Goal: Task Accomplishment & Management: Manage account settings

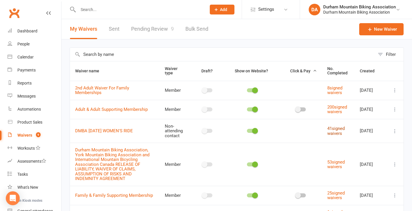
click at [338, 130] on link "41 signed waivers" at bounding box center [335, 131] width 17 height 10
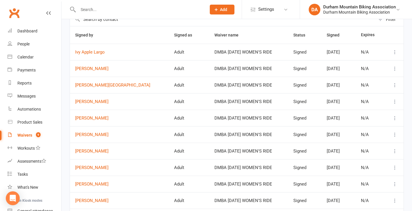
scroll to position [44, 0]
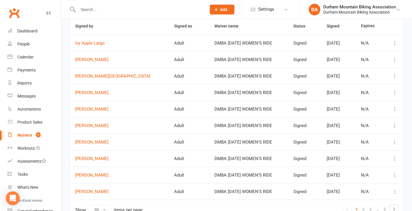
click at [394, 92] on icon at bounding box center [395, 93] width 6 height 6
click at [348, 103] on link "View" at bounding box center [368, 103] width 57 height 12
click at [397, 79] on button at bounding box center [394, 76] width 7 height 7
click at [361, 84] on link "View" at bounding box center [368, 87] width 57 height 12
click at [395, 57] on icon at bounding box center [395, 60] width 6 height 6
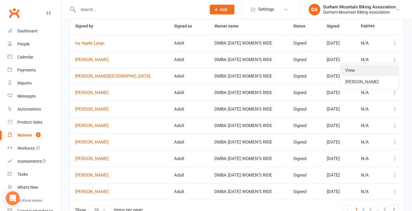
click at [345, 69] on link "View" at bounding box center [368, 71] width 57 height 12
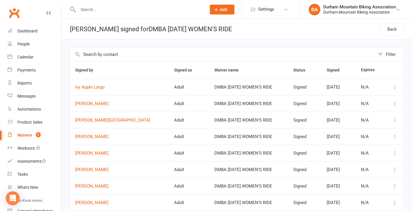
click at [397, 88] on icon at bounding box center [395, 87] width 6 height 6
click at [355, 96] on link "View" at bounding box center [368, 98] width 57 height 12
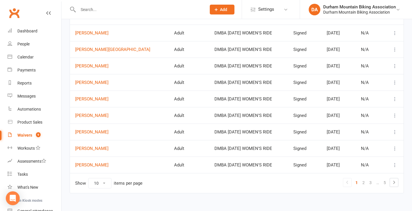
scroll to position [76, 0]
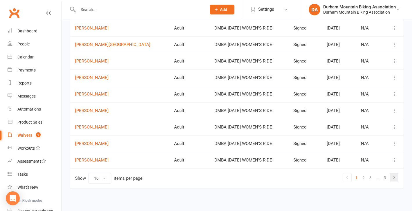
click at [395, 175] on icon at bounding box center [393, 177] width 7 height 7
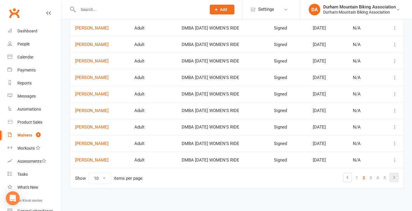
click at [395, 176] on icon at bounding box center [393, 177] width 7 height 7
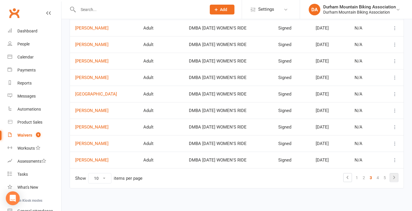
click at [394, 178] on icon at bounding box center [393, 177] width 7 height 7
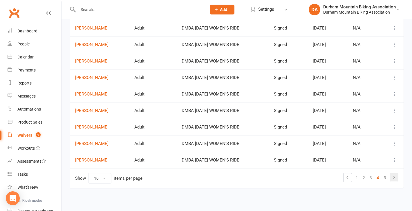
click at [395, 177] on icon at bounding box center [393, 177] width 7 height 7
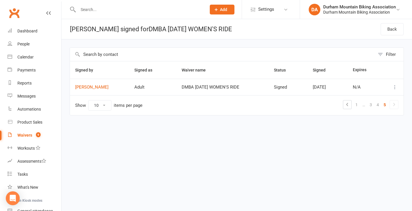
scroll to position [0, 0]
click at [21, 57] on div "Calendar" at bounding box center [25, 57] width 16 height 5
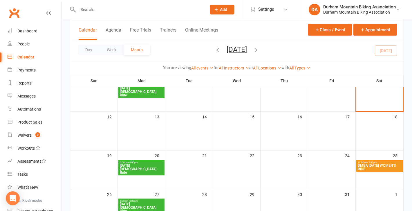
scroll to position [97, 0]
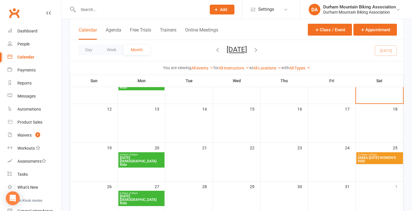
click at [372, 159] on span "DMBA HALLOWEEN WOMEN'S RIDE" at bounding box center [379, 159] width 44 height 7
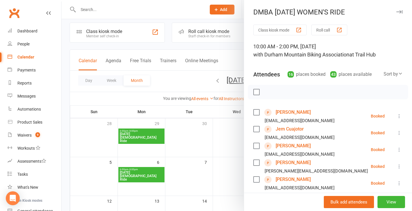
scroll to position [0, 0]
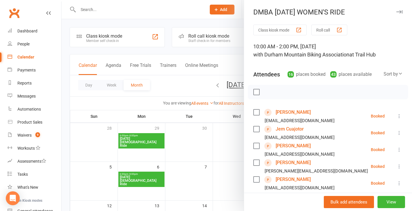
click at [389, 191] on li "Millie Feria ktin.tiara@yahoo.ca Booked More info Remove Check in Mark absent S…" at bounding box center [327, 183] width 149 height 17
click at [390, 206] on button "View" at bounding box center [391, 202] width 28 height 12
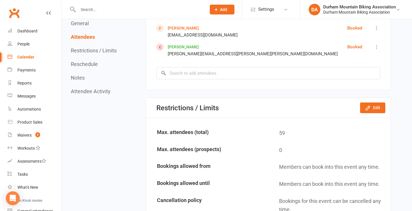
scroll to position [581, 0]
click at [375, 112] on button "Edit" at bounding box center [372, 107] width 25 height 10
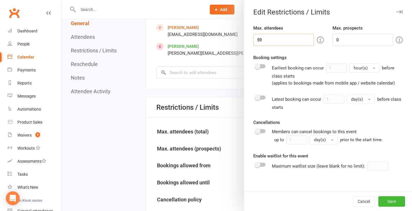
click at [294, 39] on input "59" at bounding box center [283, 40] width 60 height 12
type input "58"
click at [386, 201] on button "Save" at bounding box center [391, 202] width 27 height 10
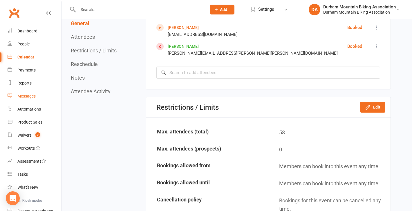
click at [19, 96] on div "Messages" at bounding box center [26, 96] width 18 height 5
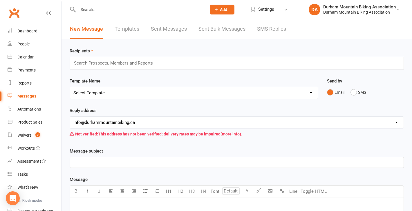
click at [119, 32] on link "Templates" at bounding box center [127, 29] width 25 height 20
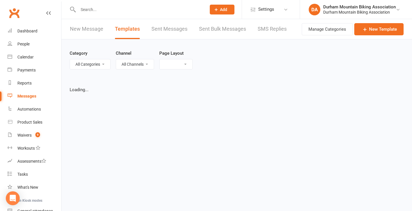
select select "grid"
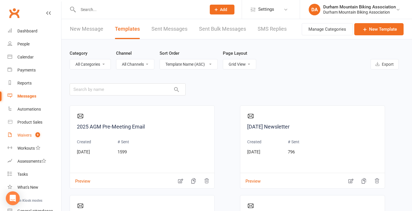
click at [23, 137] on div "Waivers" at bounding box center [24, 135] width 14 height 5
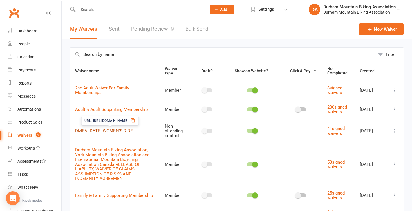
click at [106, 130] on link "DMBA HALLOWEEN WOMEN'S RIDE" at bounding box center [104, 130] width 58 height 5
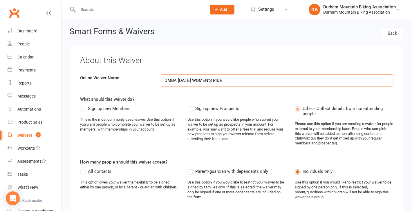
select select "select"
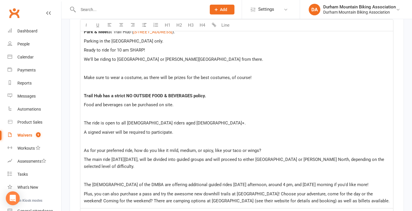
scroll to position [1566, 0]
click at [252, 110] on p at bounding box center [237, 113] width 306 height 7
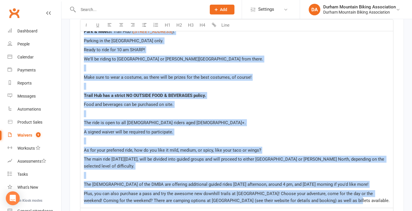
copy div "Park & Meet at Trail Hub ( $ 722 Chalk Lake Rd, Uxbridge $ ). Parking in the LO…"
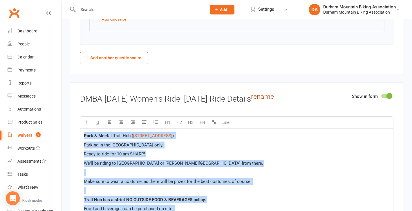
click at [274, 92] on link "rename" at bounding box center [262, 96] width 23 height 8
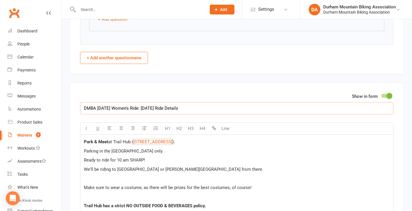
click at [218, 102] on input "DMBA [DATE] Women's Ride: [DATE] Ride Details" at bounding box center [236, 108] width 313 height 12
click at [35, 32] on div "Dashboard" at bounding box center [27, 31] width 20 height 5
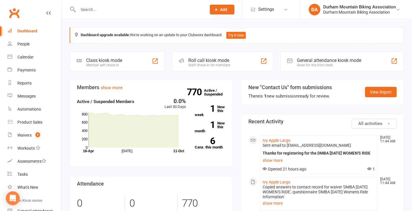
click at [115, 10] on input "text" at bounding box center [139, 10] width 126 height 8
paste input "Robert McCarthy"
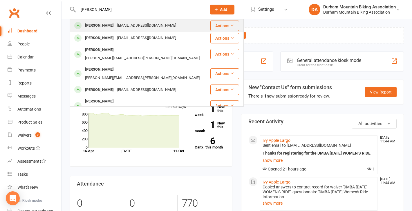
type input "Robert McCarthy"
click at [115, 28] on div "rmccarthy21009@gmail.com" at bounding box center [146, 25] width 62 height 8
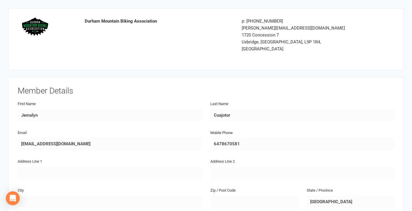
click at [202, 136] on div "Email jemzzz143@yahoo.com Mobile Phone 6478670581" at bounding box center [205, 143] width 385 height 29
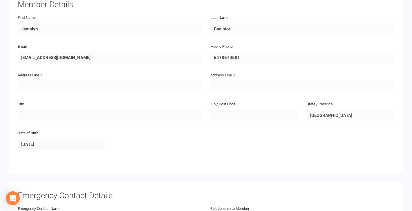
scroll to position [93, 0]
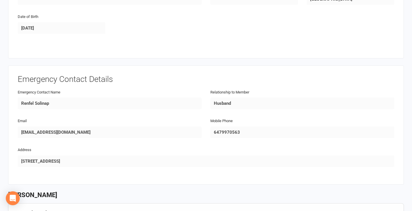
scroll to position [208, 0]
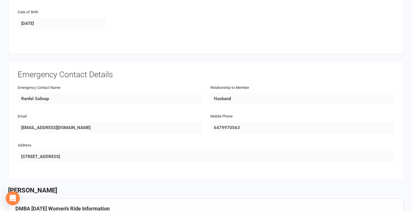
click at [200, 119] on div "Email warden093@yahoo.com Mobile Phone 6479970563" at bounding box center [205, 127] width 385 height 29
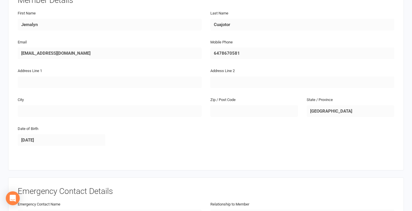
scroll to position [0, 0]
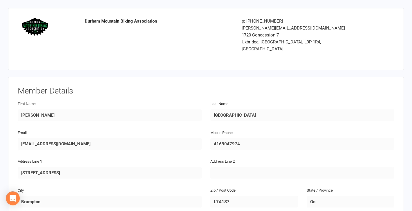
click at [200, 108] on div "First Name Cheryl Last Name Pamplona" at bounding box center [205, 114] width 385 height 29
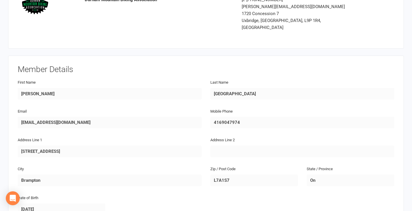
click at [195, 114] on div "Email cherylomegapamplona@yahoo.com Mobile Phone 4169047974" at bounding box center [205, 122] width 385 height 29
click at [191, 173] on div "City Brampton Zip / Post Code L7A1S7 State / Province On" at bounding box center [205, 180] width 385 height 29
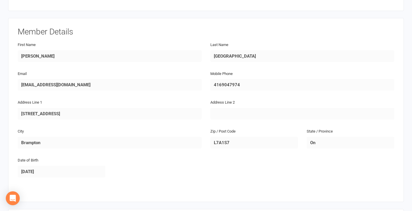
scroll to position [65, 0]
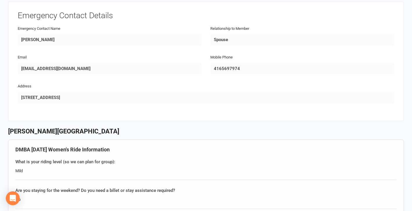
scroll to position [278, 0]
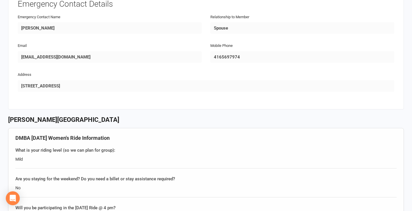
click at [10, 21] on div "Emergency Contact Details Emergency Contact Name Robert Pamplona Relationship t…" at bounding box center [205, 49] width 395 height 119
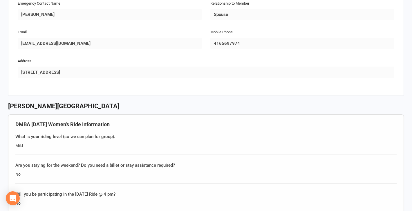
click at [3, 34] on div "Durham Mountain Biking Association p: 289-244-0079 dan.little@durhammountainbik…" at bounding box center [206, 180] width 412 height 945
click at [208, 35] on div "Mobile Phone 4165697974" at bounding box center [302, 42] width 192 height 29
click at [8, 62] on div "Durham Mountain Biking Association p: 289-244-0079 dan.little@durhammountainbik…" at bounding box center [206, 180] width 412 height 945
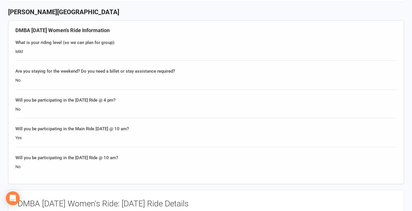
scroll to position [386, 0]
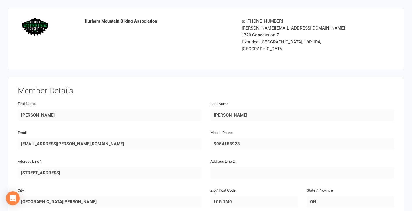
click at [190, 137] on div "Email bhosey@rogers.com Mobile Phone 9054155923" at bounding box center [205, 143] width 385 height 29
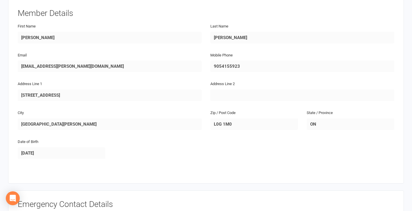
scroll to position [81, 0]
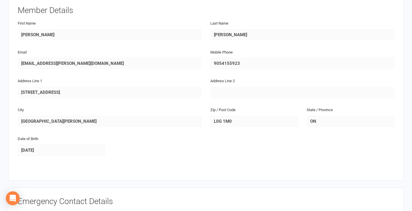
click at [197, 114] on div "City Mount Albert Zip / Post Code L0G 1M0 State / Province ON" at bounding box center [205, 120] width 385 height 29
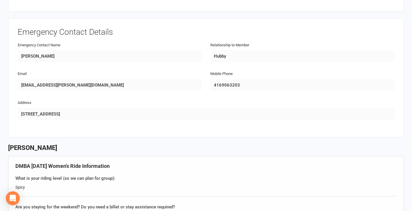
scroll to position [252, 0]
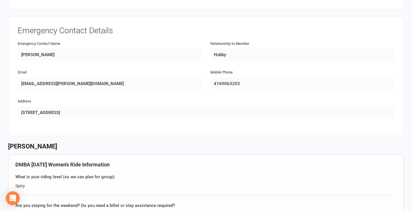
click at [14, 46] on div "Emergency Contact Name Willue Hosey" at bounding box center [109, 54] width 192 height 29
click at [189, 75] on div "Email bhosey@rogers.com Mobile Phone 4169063203" at bounding box center [205, 83] width 385 height 29
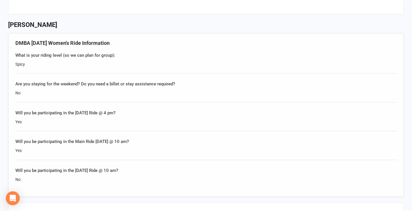
scroll to position [375, 0]
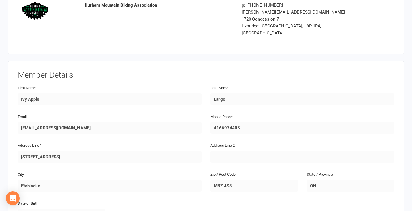
scroll to position [25, 0]
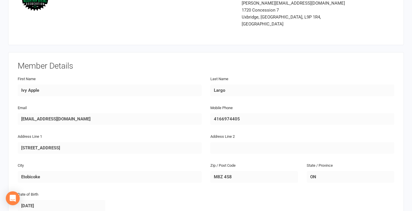
click at [204, 110] on div "Email [EMAIL_ADDRESS][DOMAIN_NAME] Mobile Phone [PHONE_NUMBER]" at bounding box center [205, 118] width 385 height 29
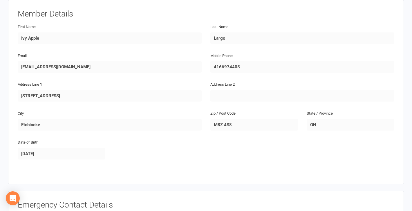
scroll to position [79, 0]
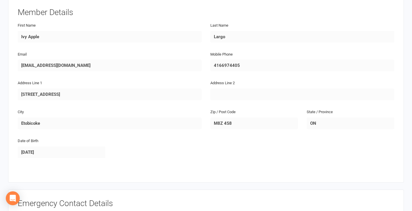
click at [182, 116] on div "City Etobicoke Zip / Post Code M8Z 4S8 State / Province [GEOGRAPHIC_DATA]" at bounding box center [205, 122] width 385 height 29
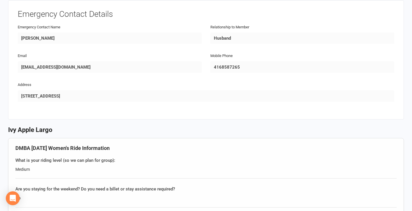
scroll to position [267, 0]
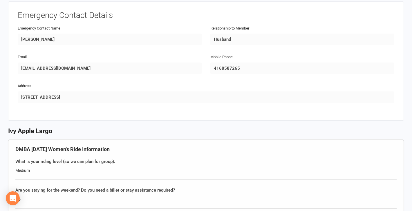
click at [199, 60] on div "Email [EMAIL_ADDRESS][DOMAIN_NAME] Mobile Phone [PHONE_NUMBER]" at bounding box center [205, 67] width 385 height 29
click at [16, 89] on div "Emergency Contact Details Emergency Contact Name [PERSON_NAME] Relationship to …" at bounding box center [205, 60] width 395 height 119
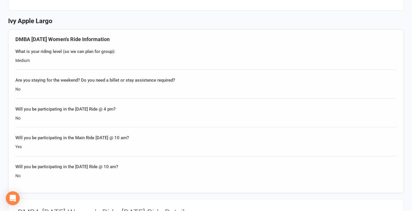
scroll to position [385, 0]
